Goal: Task Accomplishment & Management: Use online tool/utility

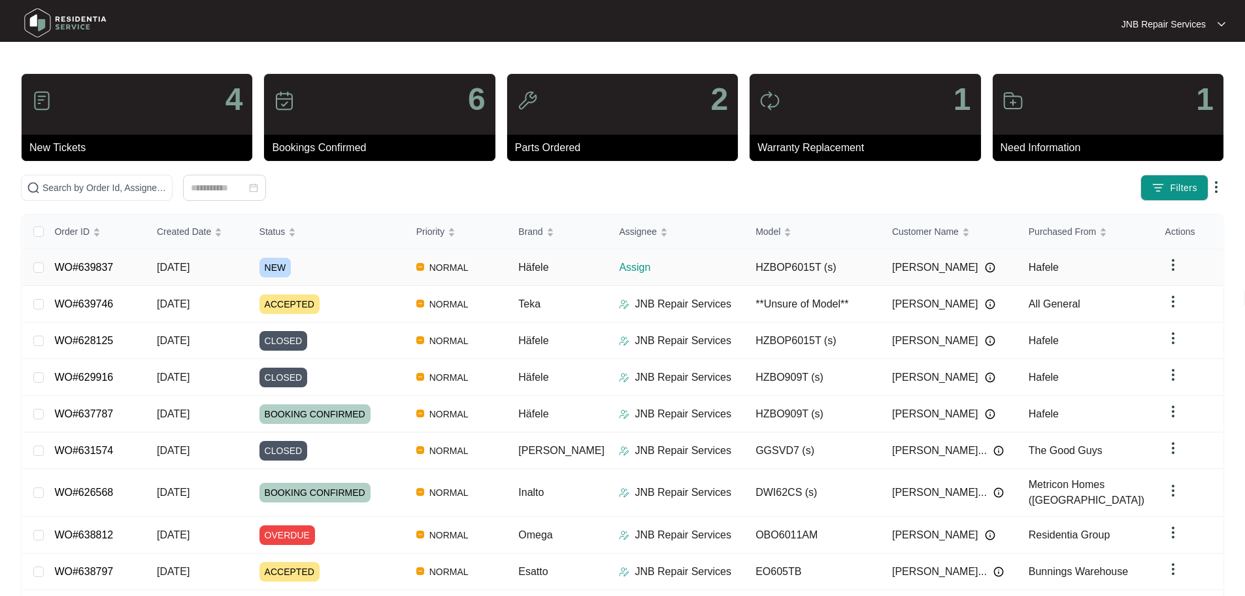
click at [392, 268] on div "NEW" at bounding box center [333, 268] width 146 height 20
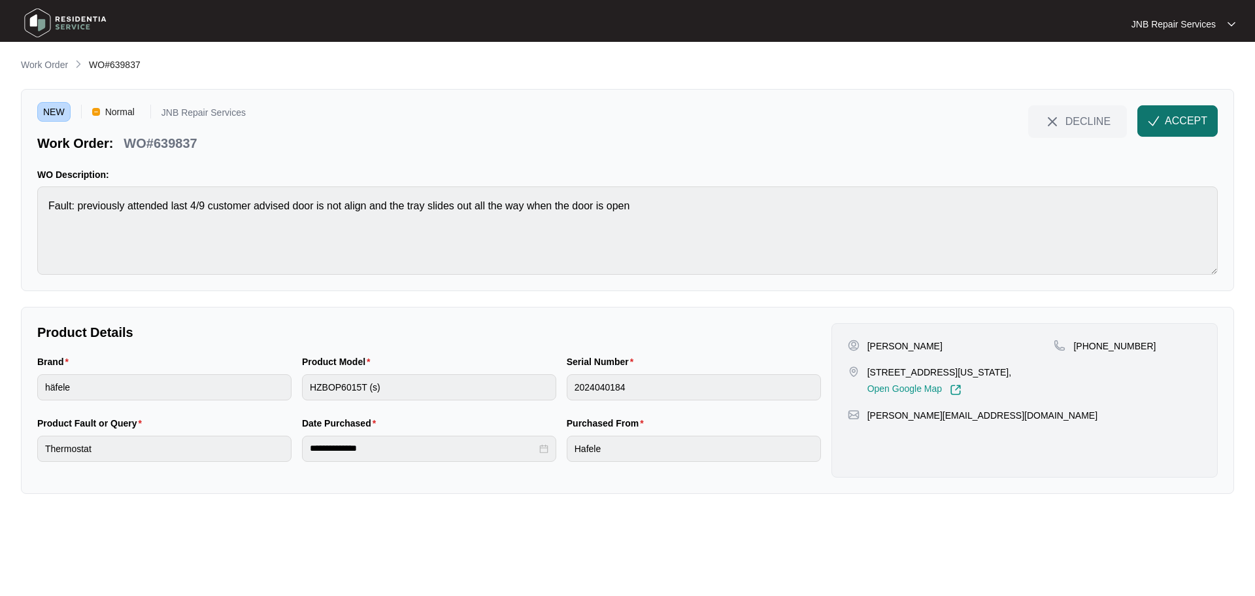
click at [1189, 124] on span "ACCEPT" at bounding box center [1186, 121] width 42 height 16
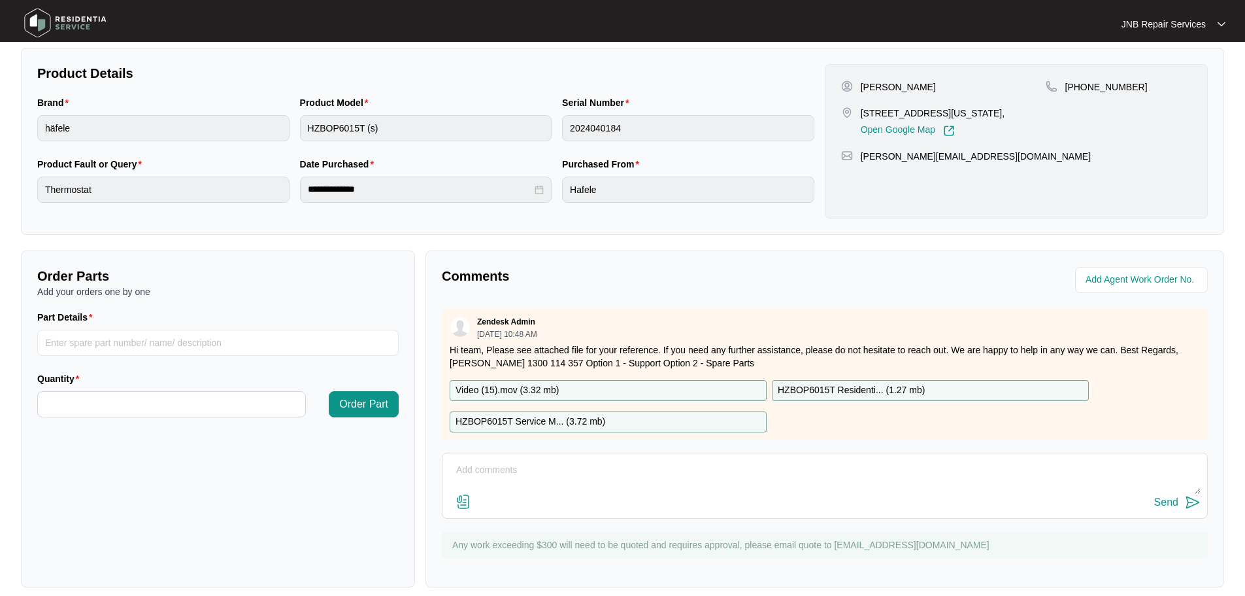
scroll to position [272, 0]
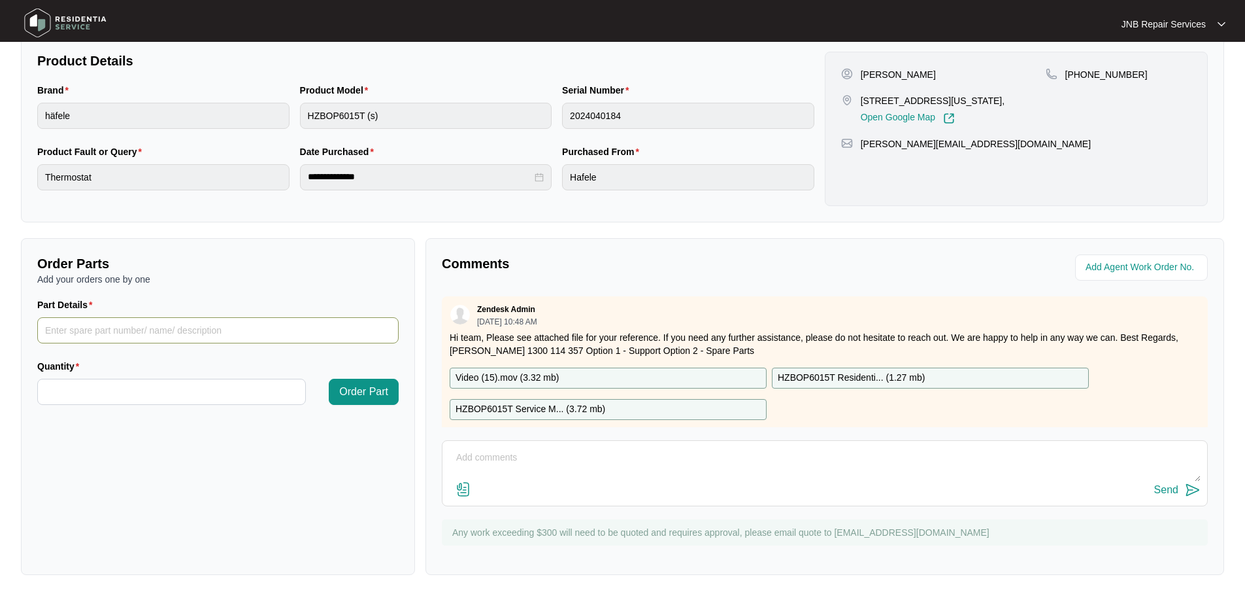
click at [170, 329] on input "Part Details" at bounding box center [217, 330] width 361 height 26
paste input "SP20861"
type input "SP20861"
drag, startPoint x: 194, startPoint y: 324, endPoint x: 0, endPoint y: 320, distance: 194.2
click at [0, 320] on main "**********" at bounding box center [622, 162] width 1245 height 867
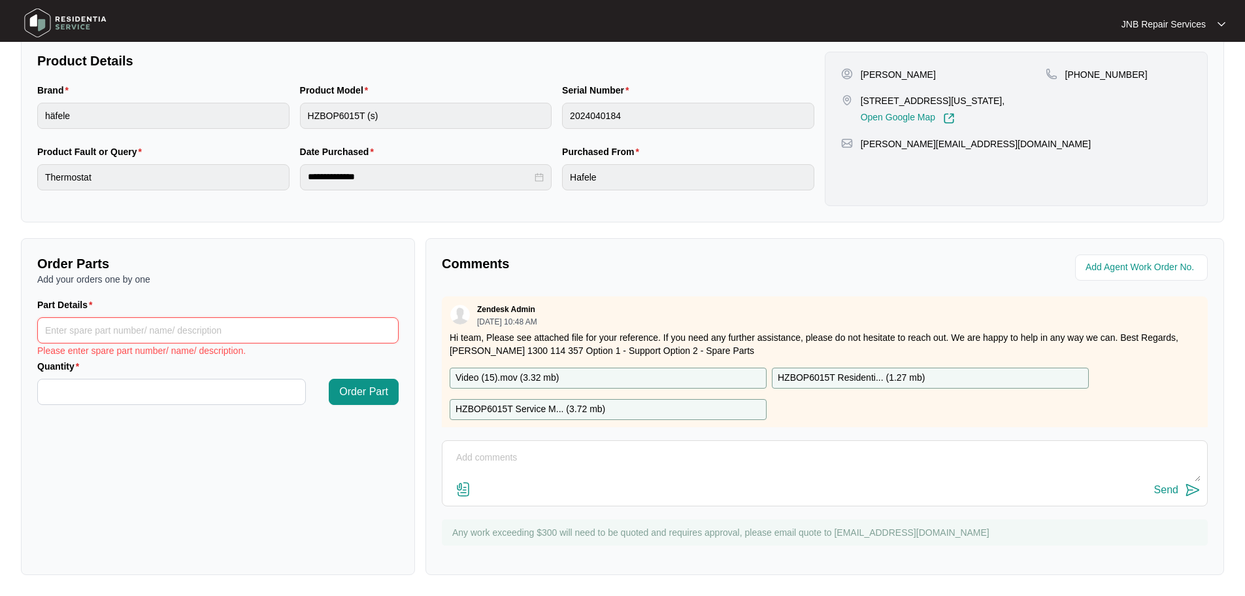
paste input "B11 Door Hinge Assembly 2 SP20861"
type input "B11 Door Hinge Assembly 2 SP20861"
click at [162, 381] on input "Quantity" at bounding box center [171, 391] width 267 height 25
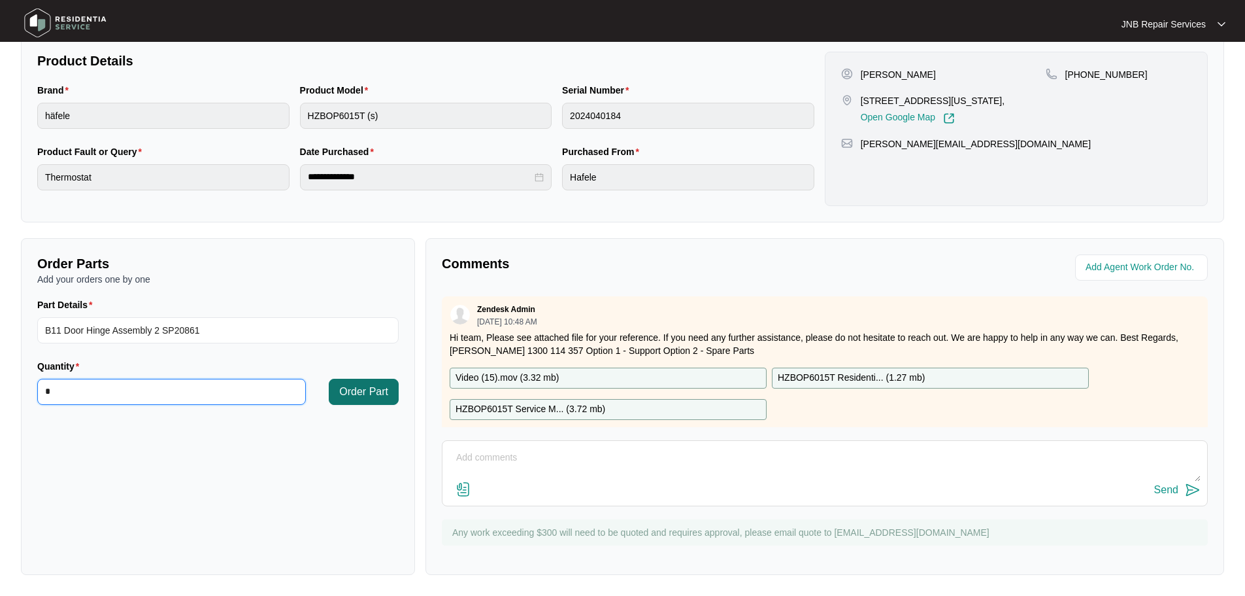
type input "*"
click at [371, 397] on span "Order Part" at bounding box center [363, 392] width 49 height 16
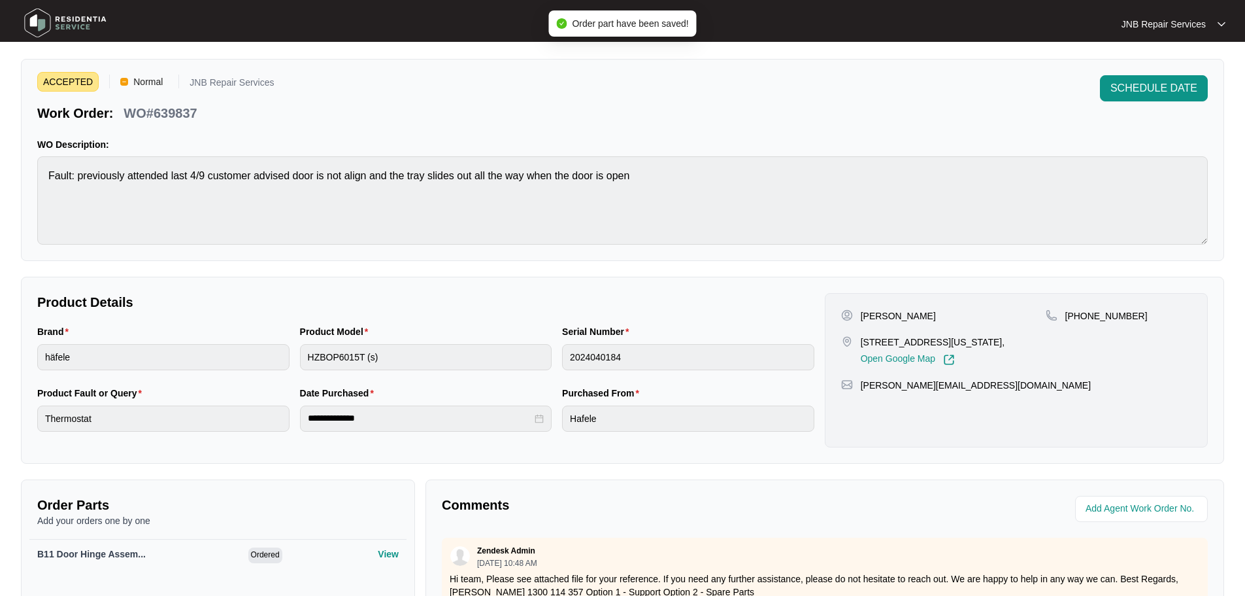
scroll to position [0, 0]
